Goal: Task Accomplishment & Management: Manage account settings

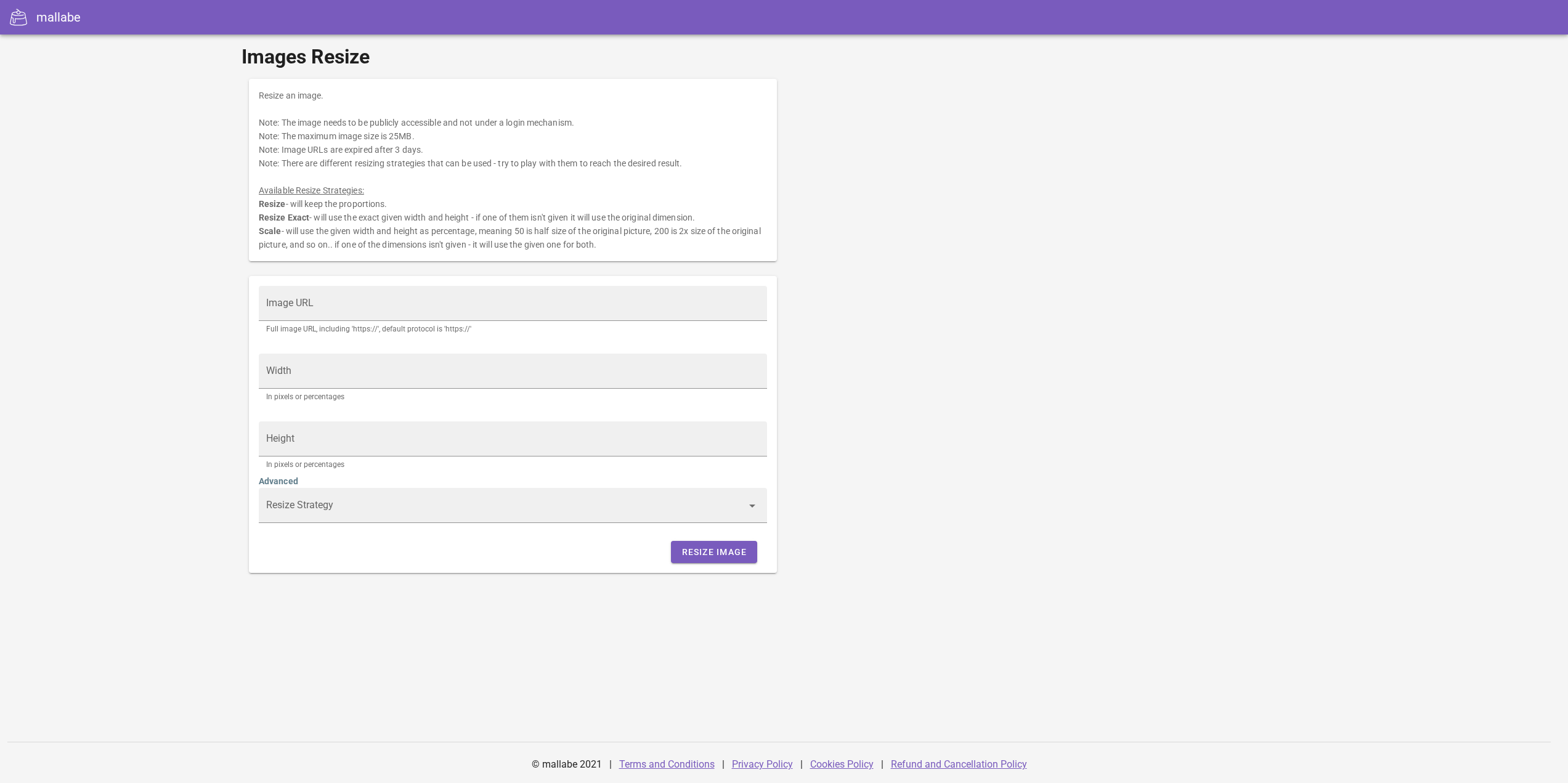
type input "Scale"
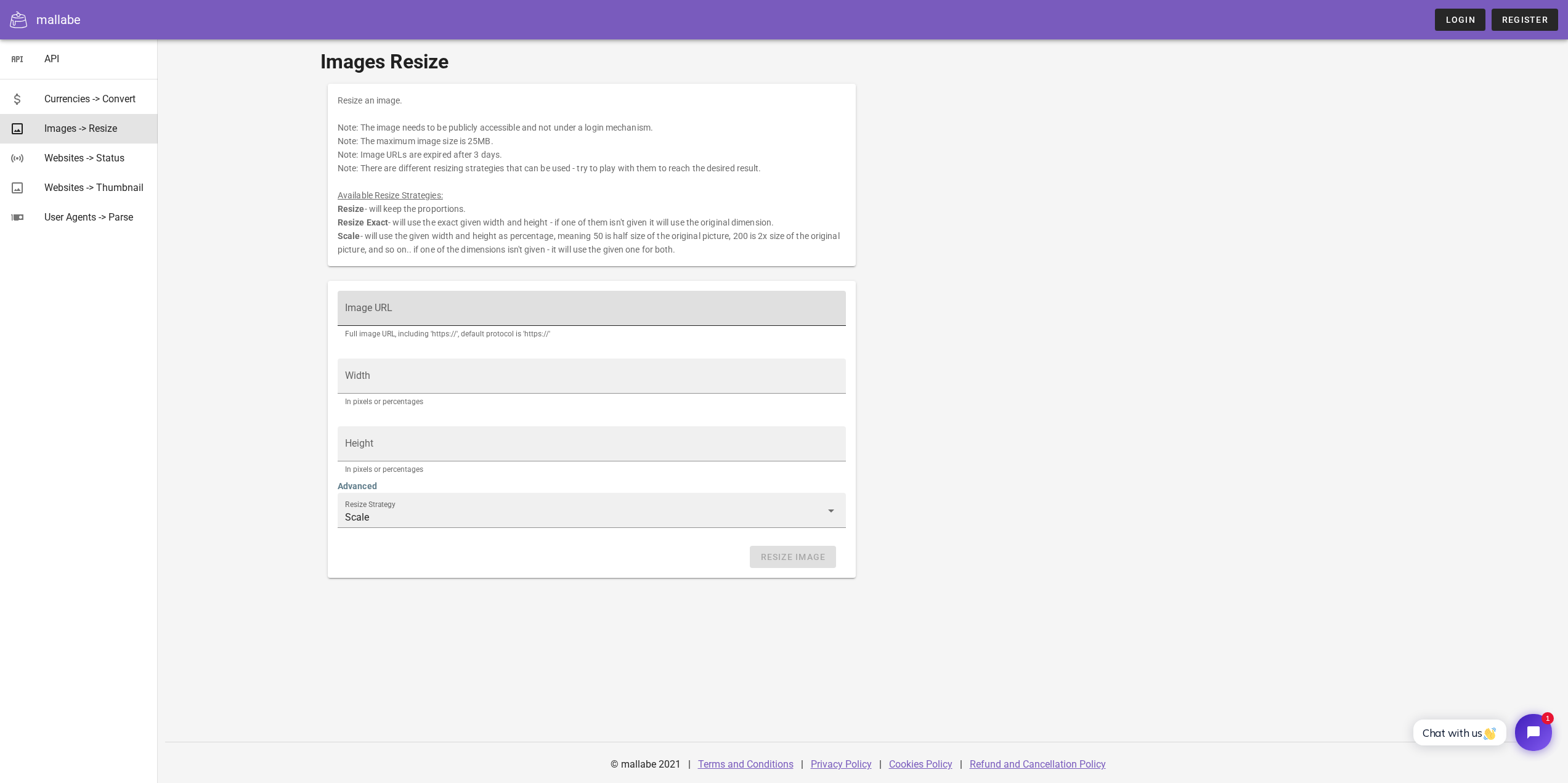
click at [389, 302] on div "Image URL" at bounding box center [592, 308] width 494 height 35
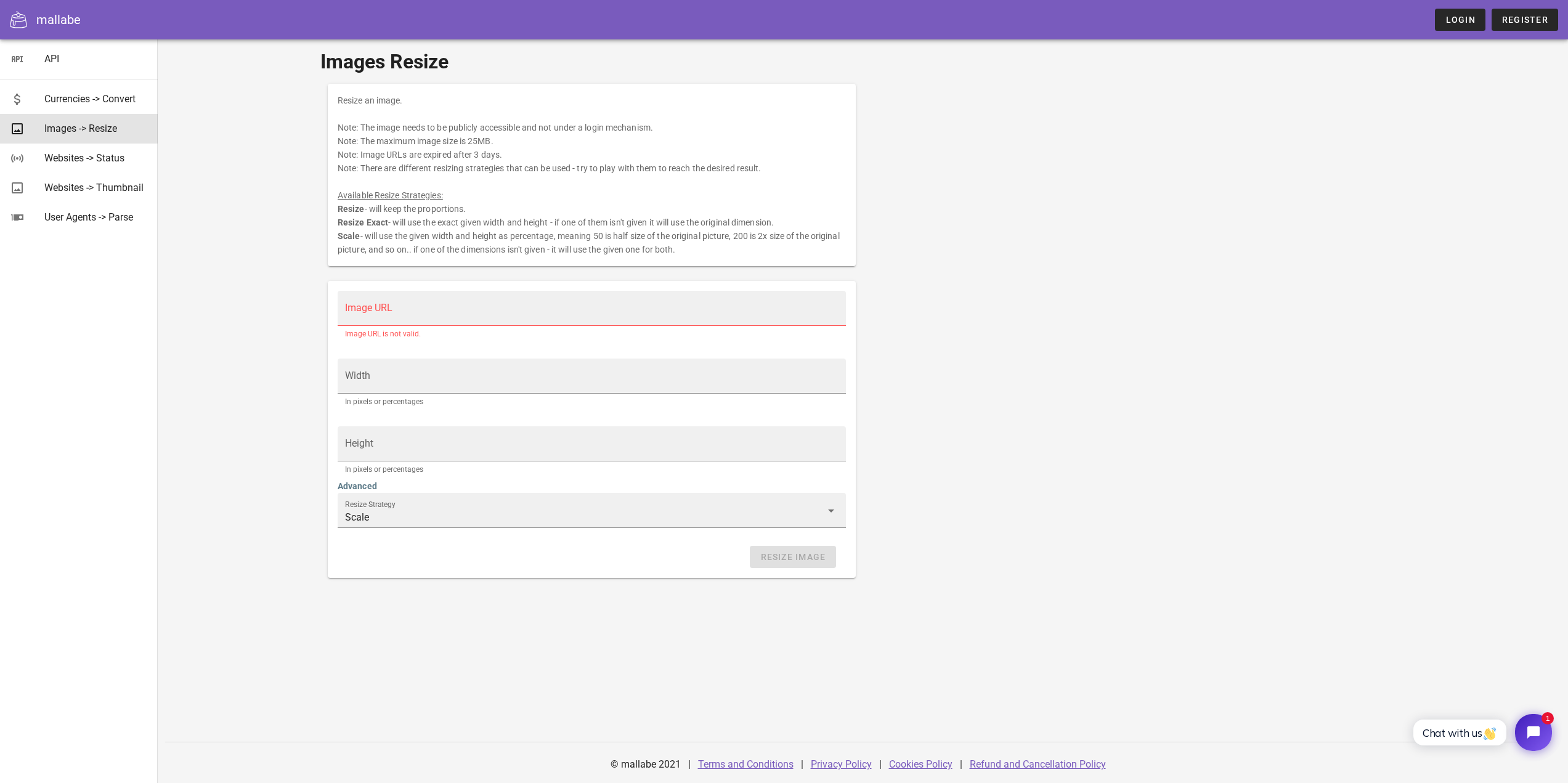
click at [275, 348] on div "Images Resize Resize an image. Note: The image needs to be publicly accessible …" at bounding box center [862, 411] width 1411 height 744
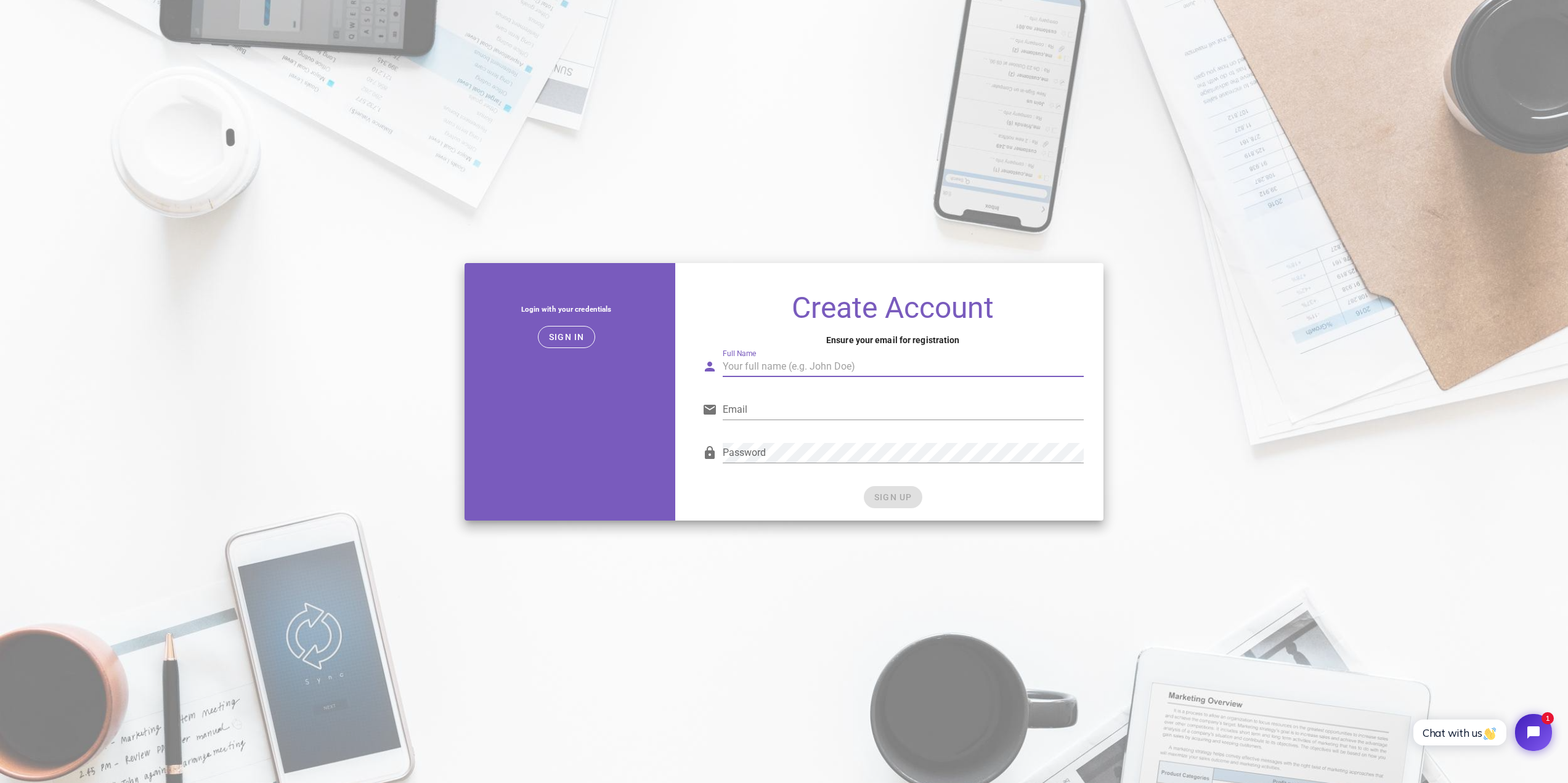
drag, startPoint x: 773, startPoint y: 365, endPoint x: 844, endPoint y: 358, distance: 71.3
click at [773, 365] on input "Full Name" at bounding box center [903, 367] width 361 height 20
type input "Wing Har"
type input "wing@joltspace.com"
click at [842, 481] on div "Password" at bounding box center [893, 458] width 396 height 50
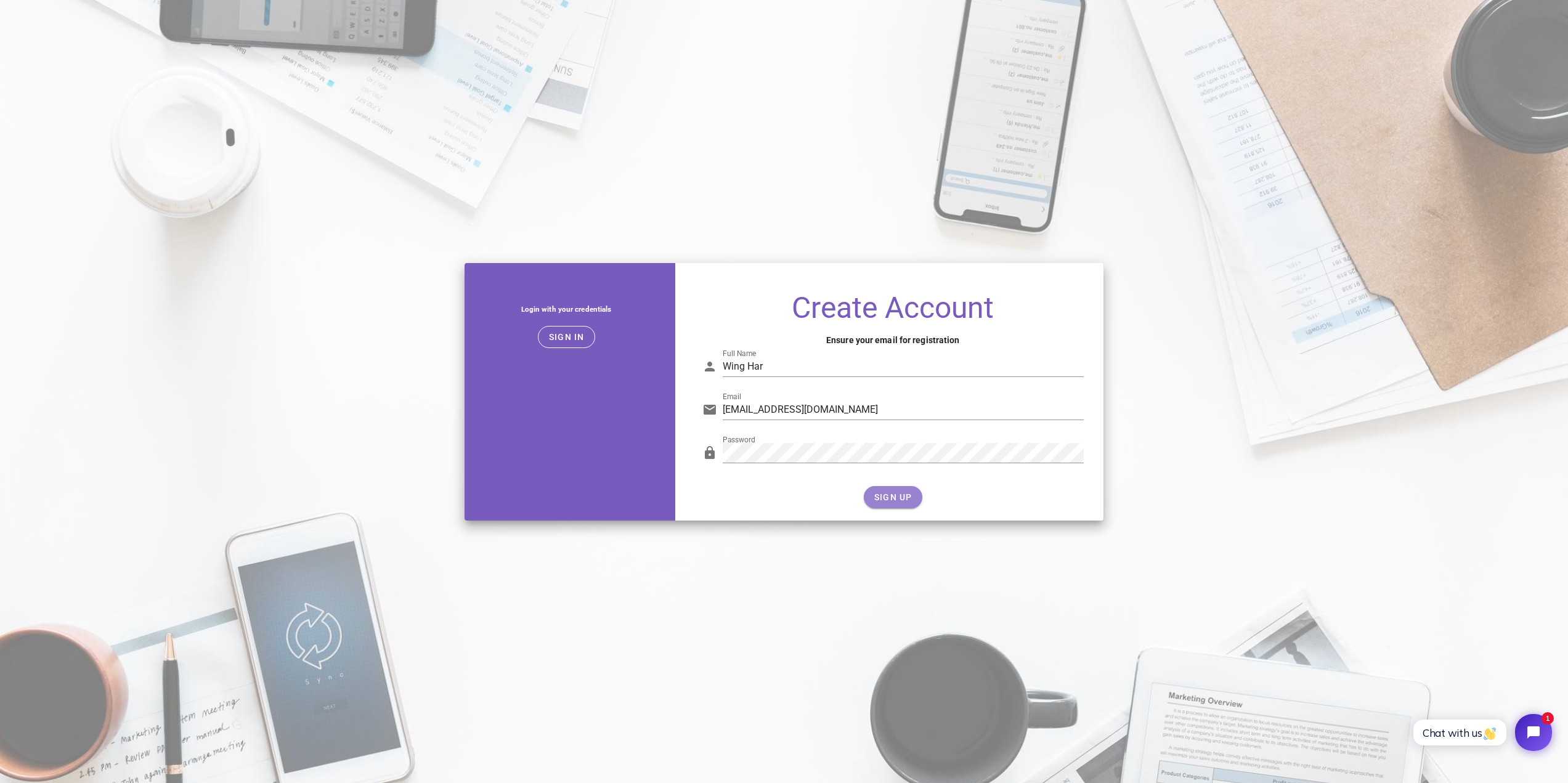
click at [884, 489] on button "SIGN UP" at bounding box center [893, 497] width 58 height 22
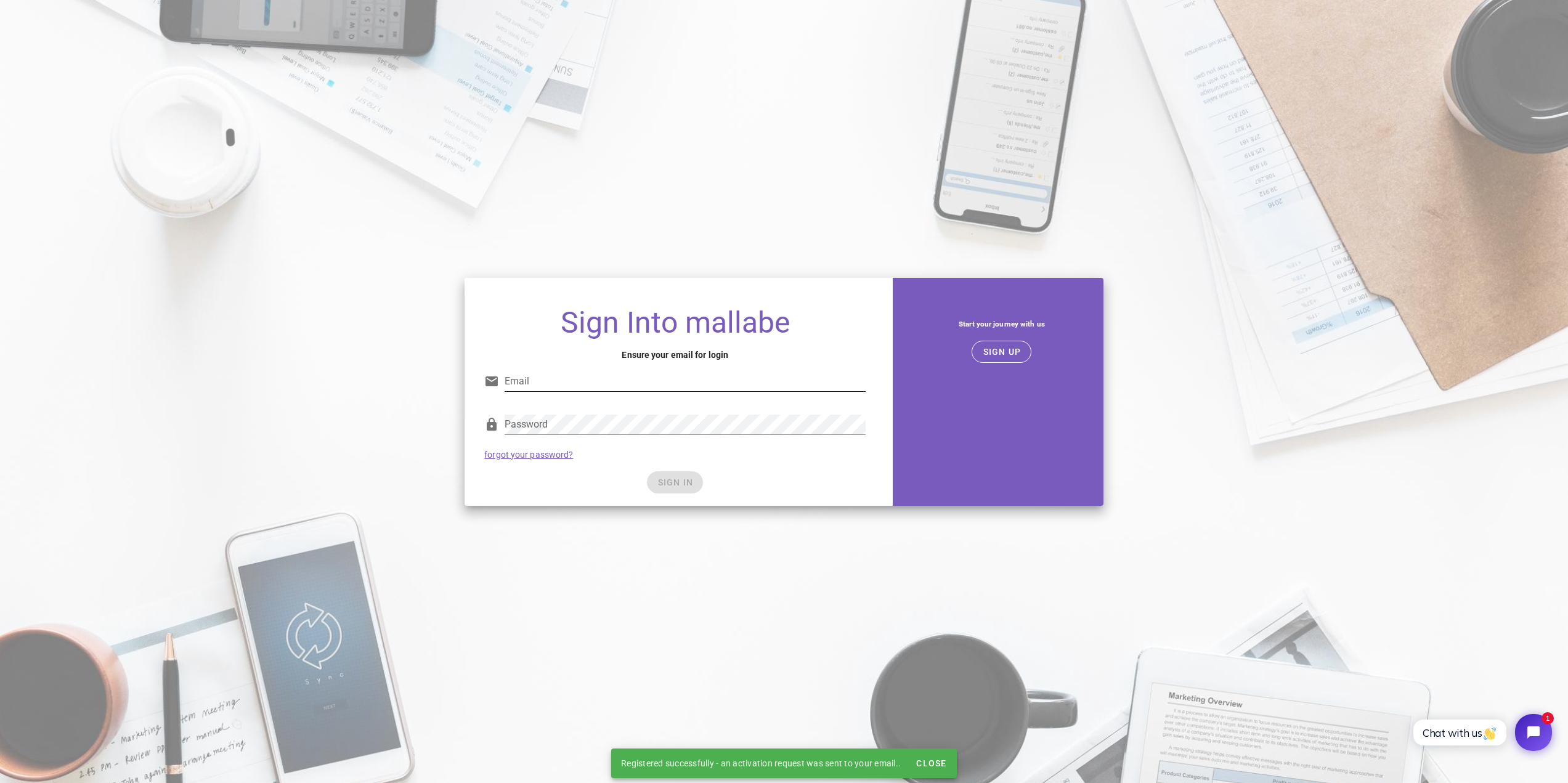
click at [678, 384] on input "Email" at bounding box center [685, 381] width 361 height 20
type input "Wing@Joltspace.com"
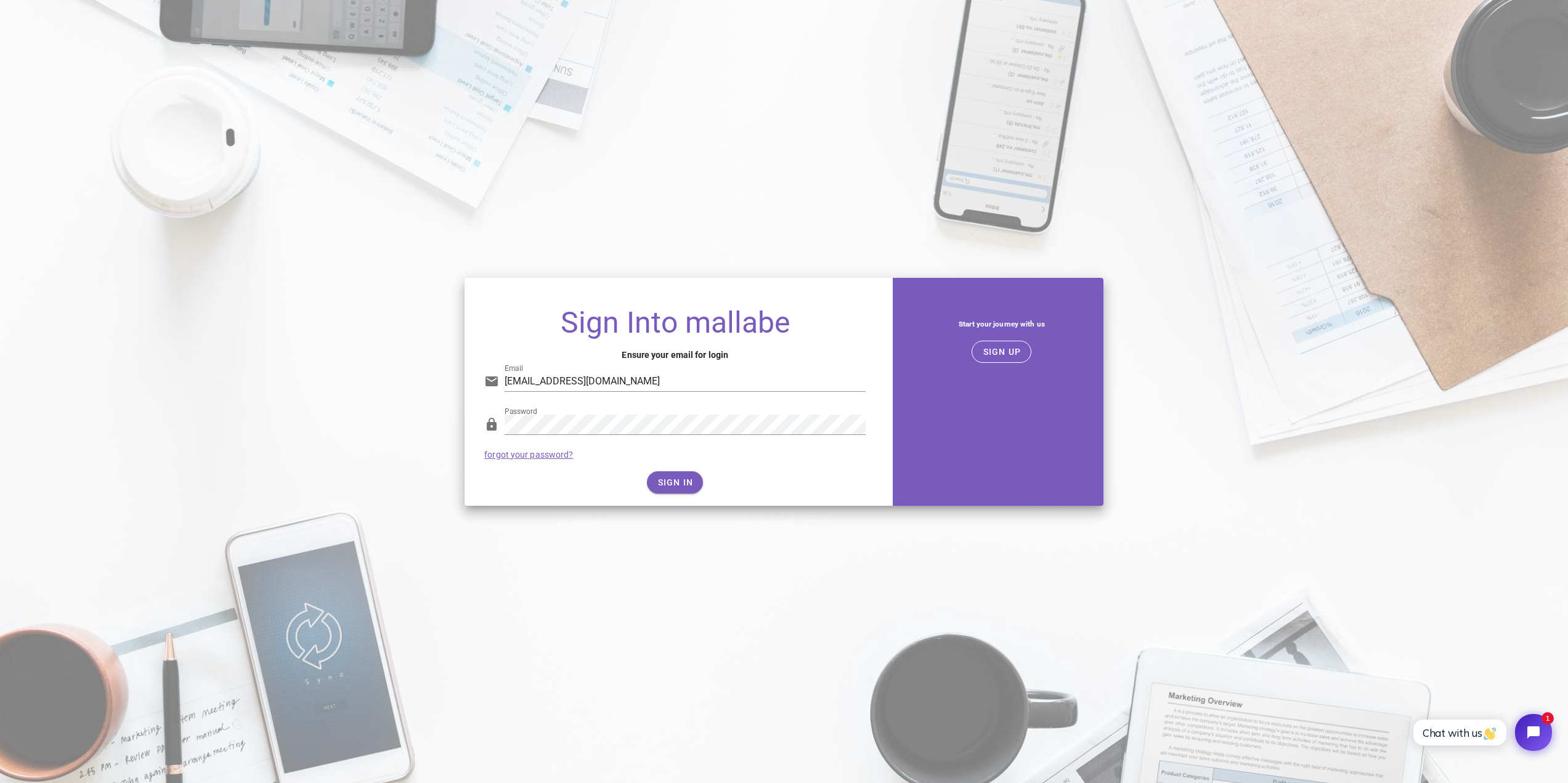
drag, startPoint x: 800, startPoint y: 572, endPoint x: 704, endPoint y: 495, distance: 123.1
click at [800, 572] on div "Sign Into mallabe Ensure your email for login Email Wing@Joltspace.com Password…" at bounding box center [784, 391] width 1568 height 783
click at [684, 485] on span "SIGN IN" at bounding box center [674, 482] width 37 height 10
drag, startPoint x: 688, startPoint y: 486, endPoint x: 1425, endPoint y: 6, distance: 879.5
click at [689, 485] on span "SIGN IN" at bounding box center [674, 482] width 37 height 10
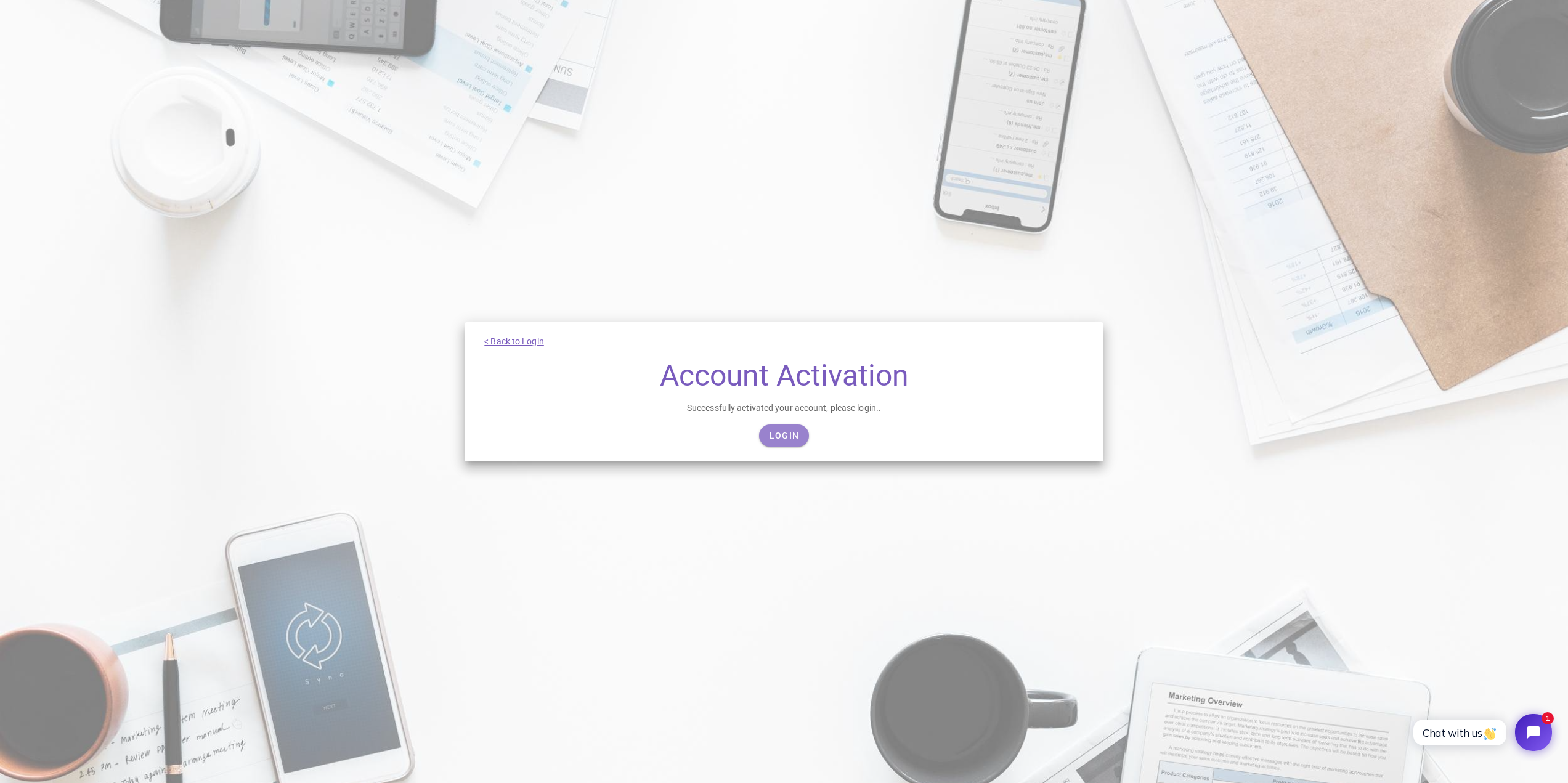
drag, startPoint x: 784, startPoint y: 435, endPoint x: 1301, endPoint y: 98, distance: 617.1
click at [784, 435] on span "Login" at bounding box center [784, 435] width 30 height 10
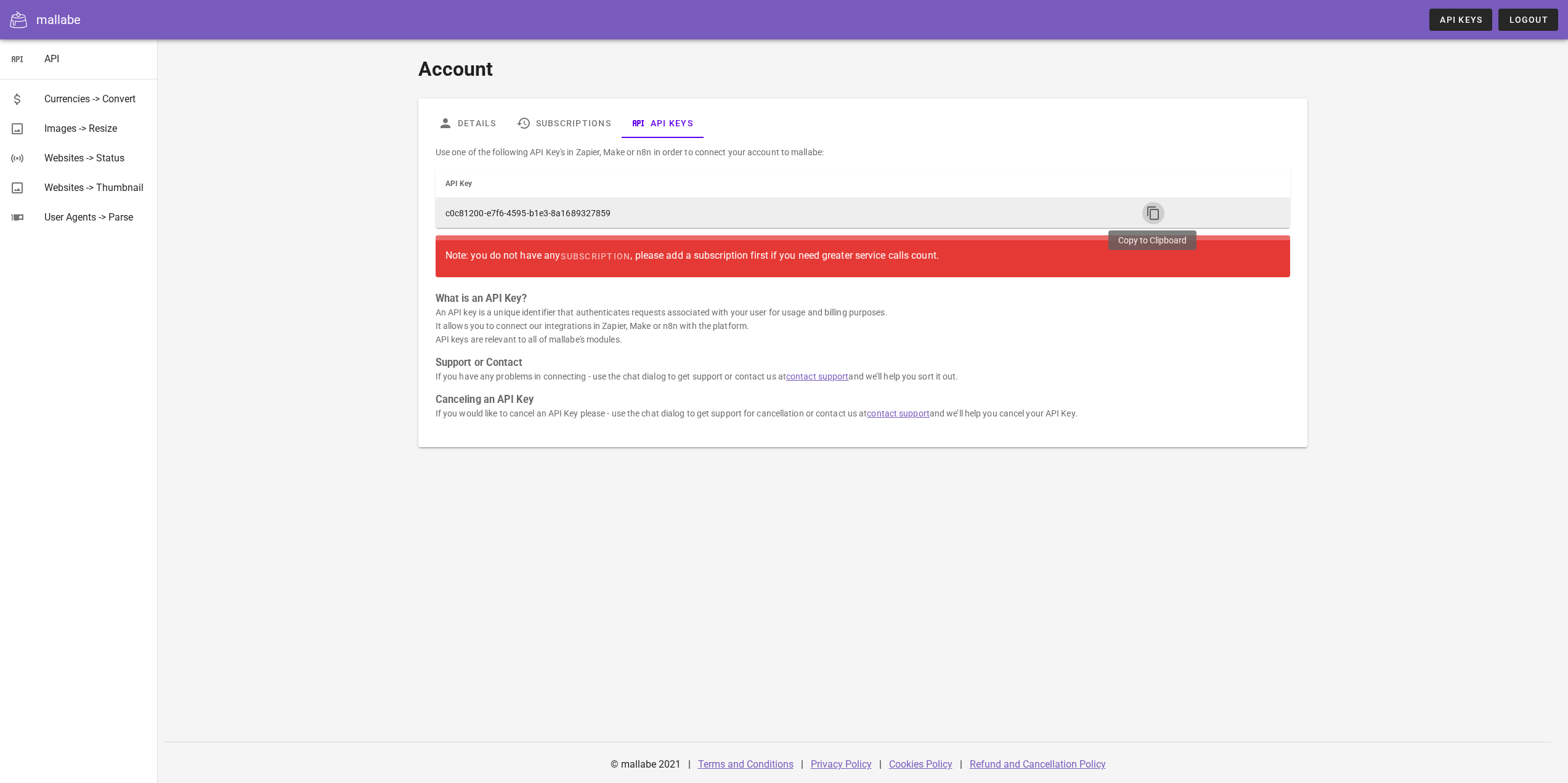
click at [1142, 217] on span "button" at bounding box center [1153, 213] width 22 height 15
